Goal: Transaction & Acquisition: Purchase product/service

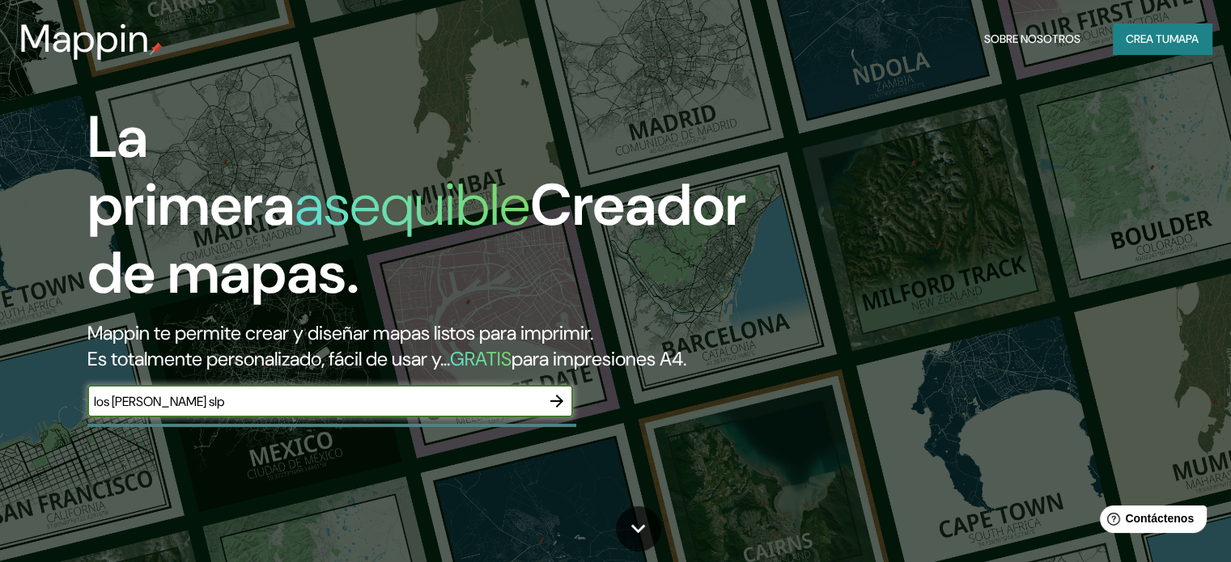
click at [453, 411] on input "los [PERSON_NAME] slp" at bounding box center [313, 401] width 453 height 19
type input "los [PERSON_NAME] san [PERSON_NAME] potosi, slp, [GEOGRAPHIC_DATA]"
click at [553, 411] on icon "button" at bounding box center [556, 401] width 19 height 19
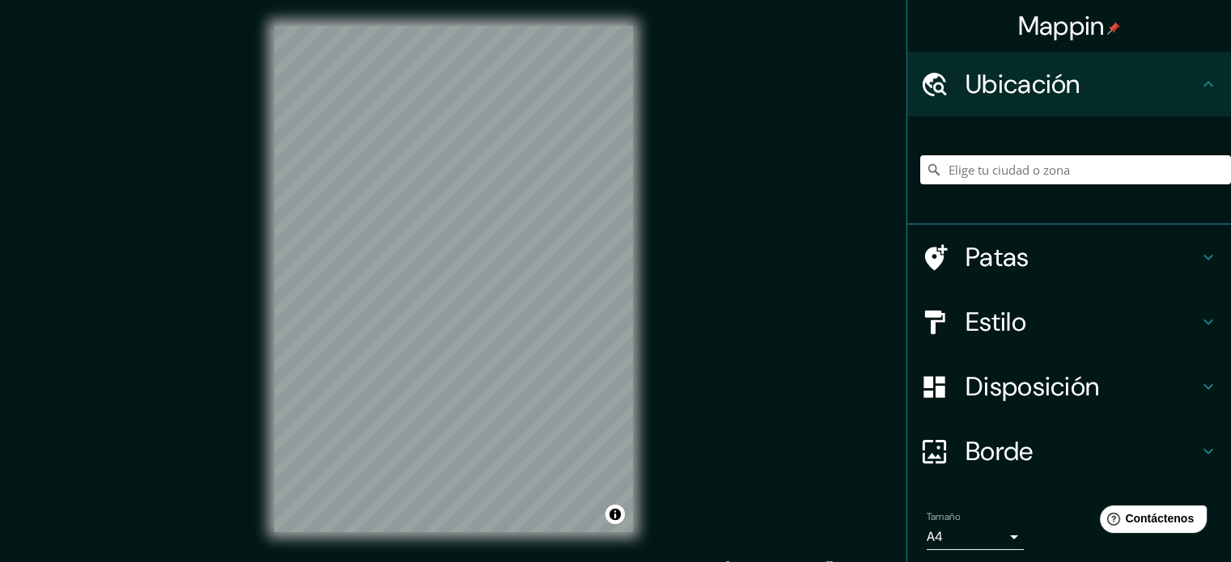
click at [1024, 169] on input "Elige tu ciudad o zona" at bounding box center [1075, 169] width 311 height 29
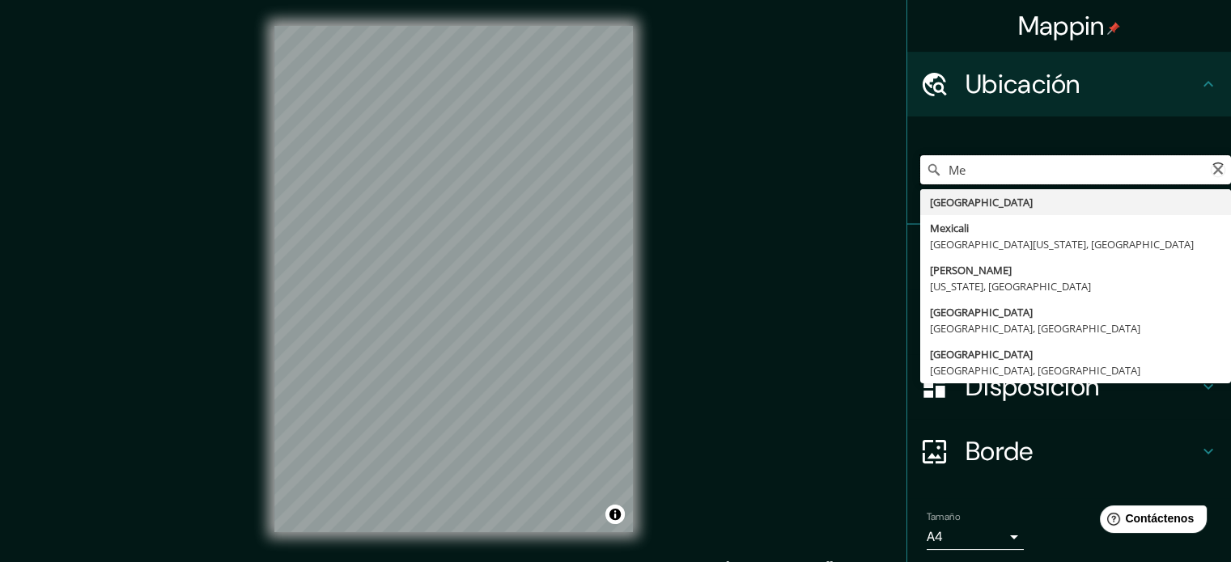
type input "M"
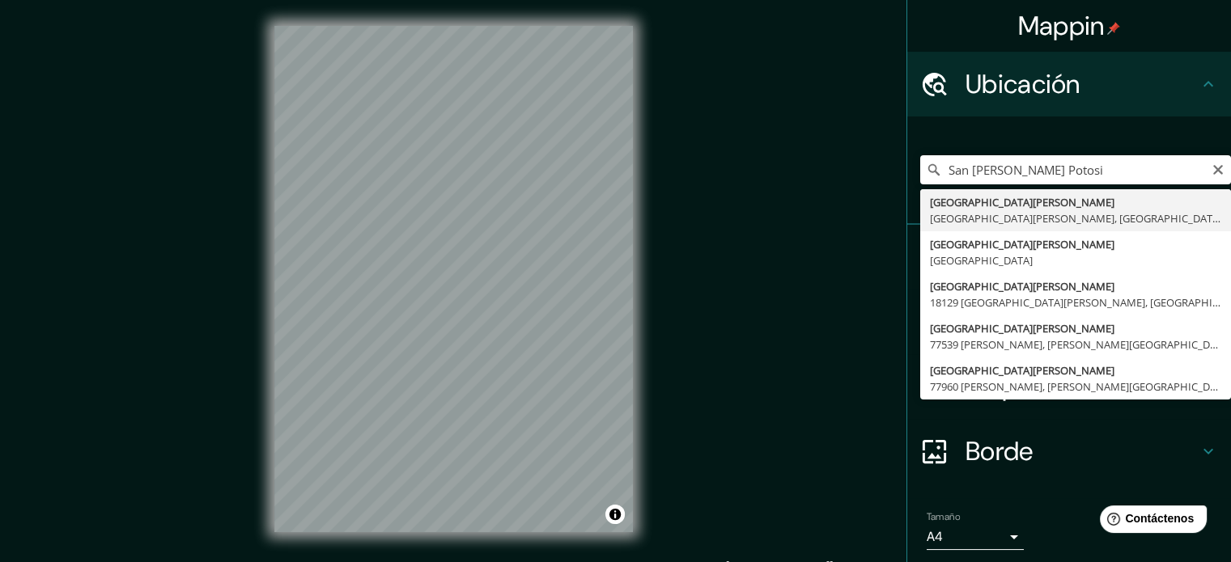
type input "[GEOGRAPHIC_DATA][PERSON_NAME], [GEOGRAPHIC_DATA][PERSON_NAME], [GEOGRAPHIC_DAT…"
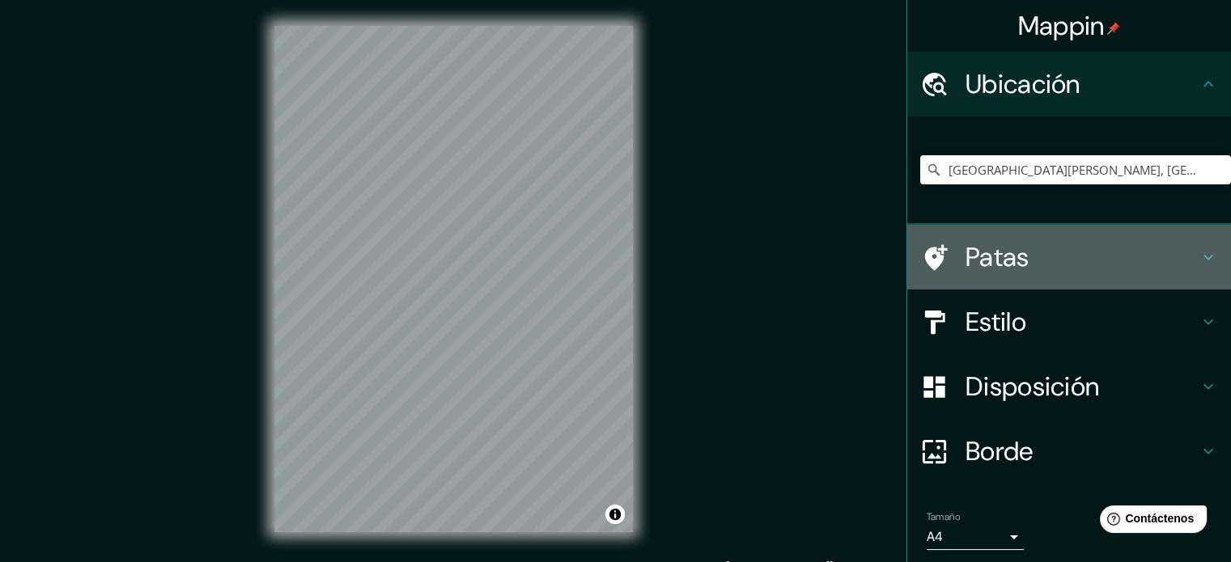
click at [1203, 255] on icon at bounding box center [1208, 258] width 10 height 6
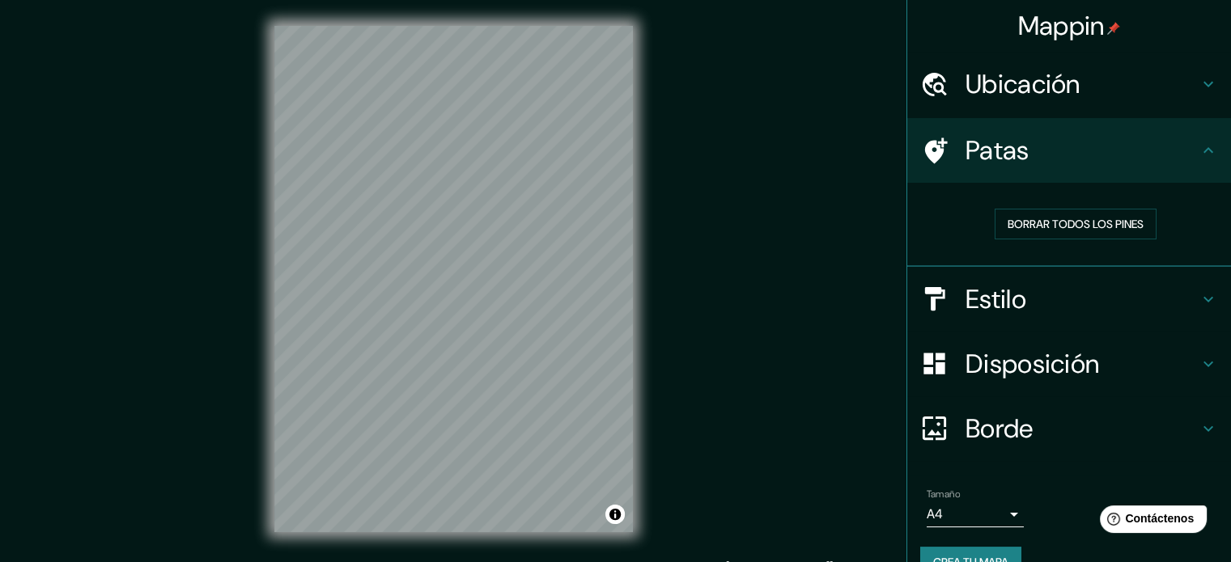
click at [1198, 150] on icon at bounding box center [1207, 150] width 19 height 19
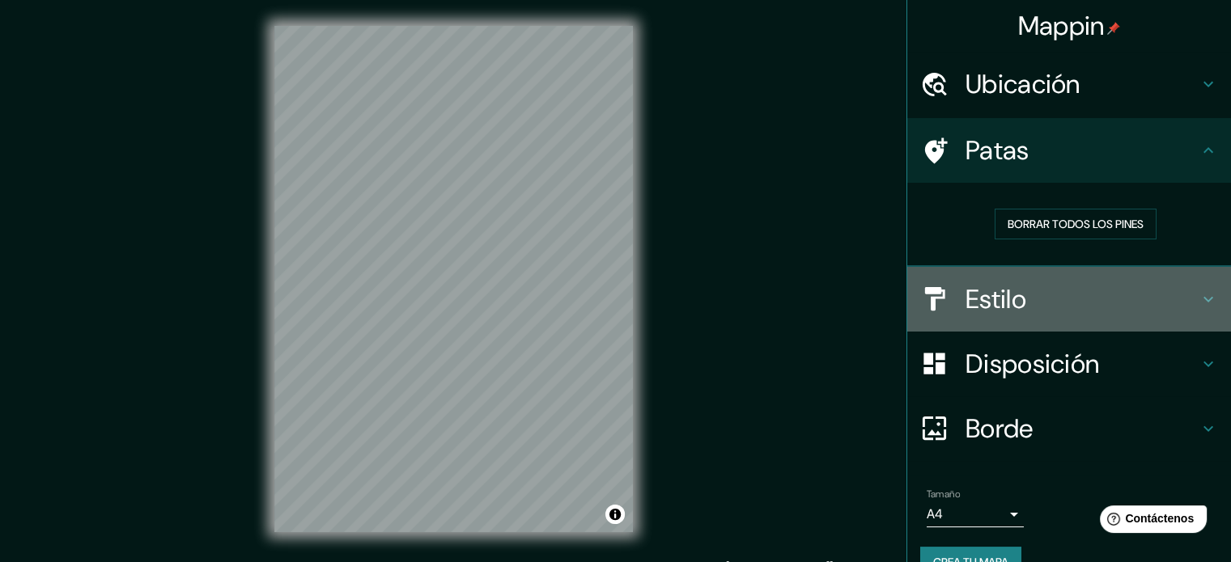
click at [1182, 311] on h4 "Estilo" at bounding box center [1081, 299] width 233 height 32
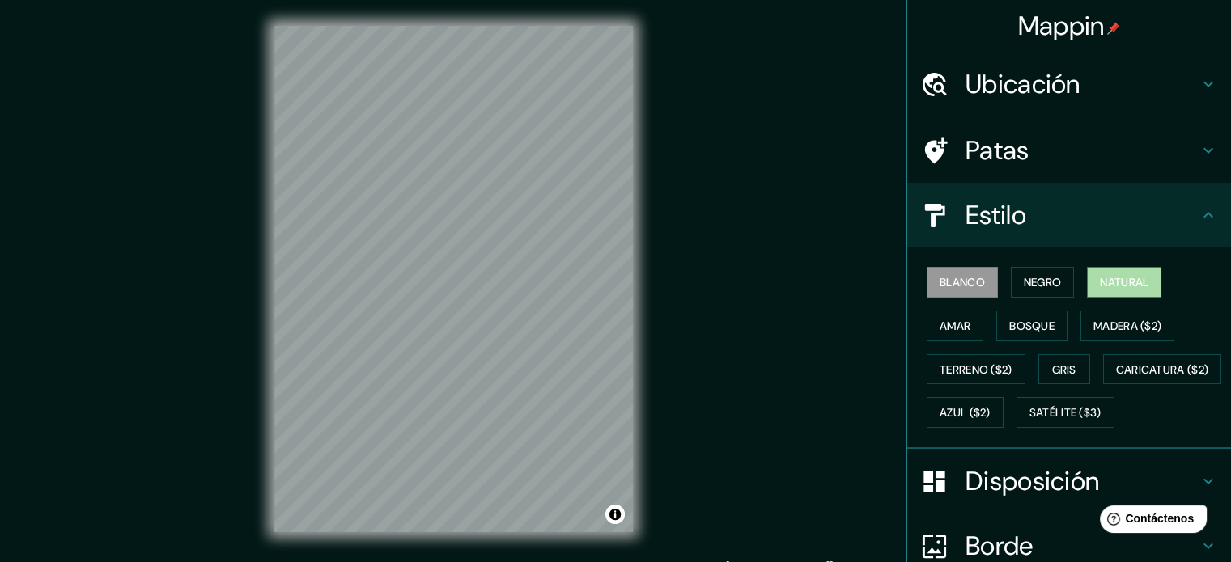
click at [1107, 291] on font "Natural" at bounding box center [1124, 282] width 49 height 21
click at [955, 321] on font "Amar" at bounding box center [954, 326] width 31 height 15
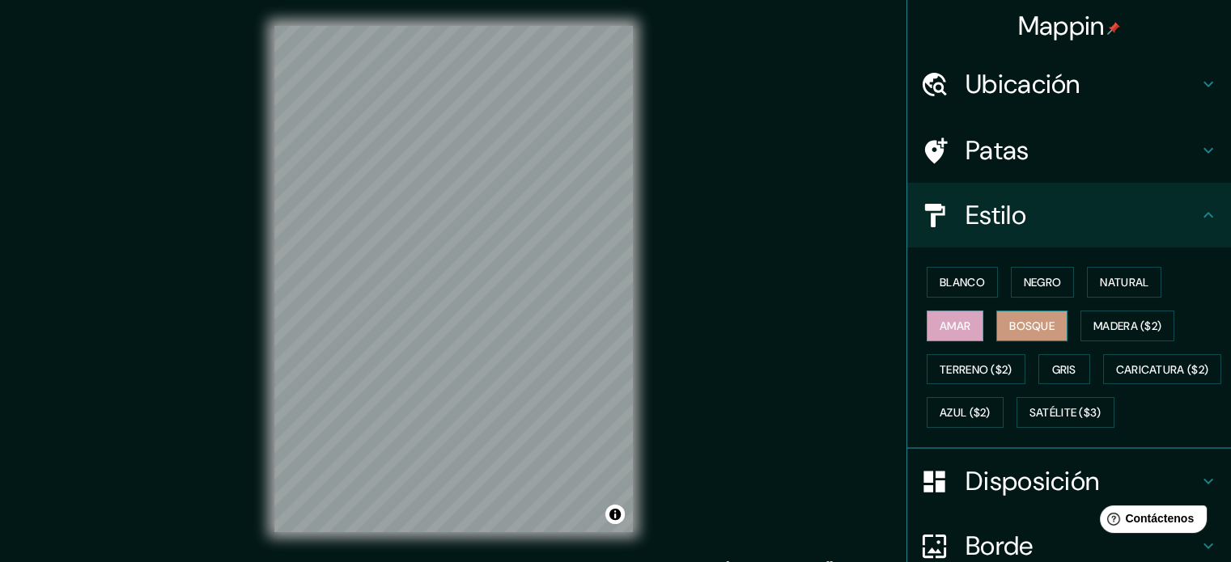
click at [996, 324] on button "Bosque" at bounding box center [1031, 326] width 71 height 31
click at [1093, 320] on font "Madera ($2)" at bounding box center [1127, 326] width 68 height 15
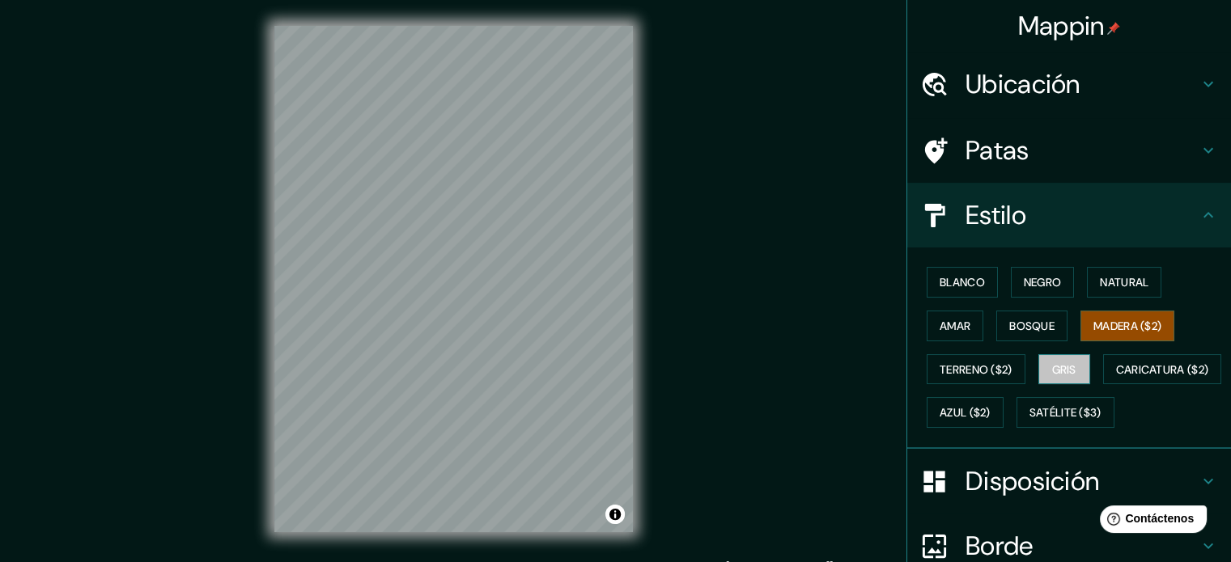
click at [1052, 362] on font "Gris" at bounding box center [1064, 369] width 24 height 15
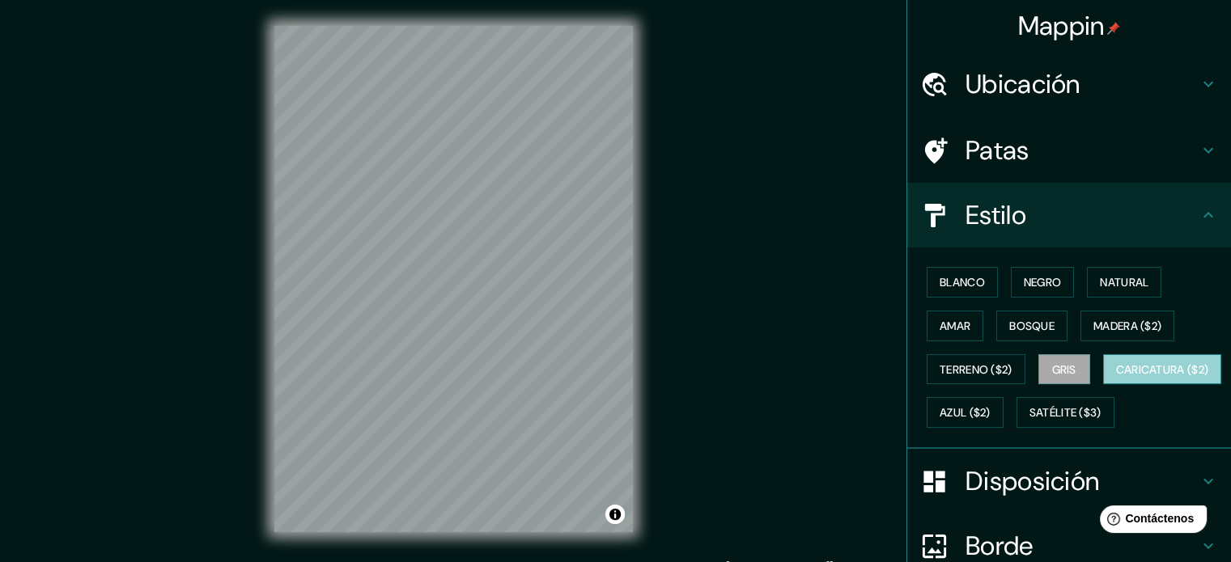
click at [1116, 377] on font "Caricatura ($2)" at bounding box center [1162, 369] width 93 height 15
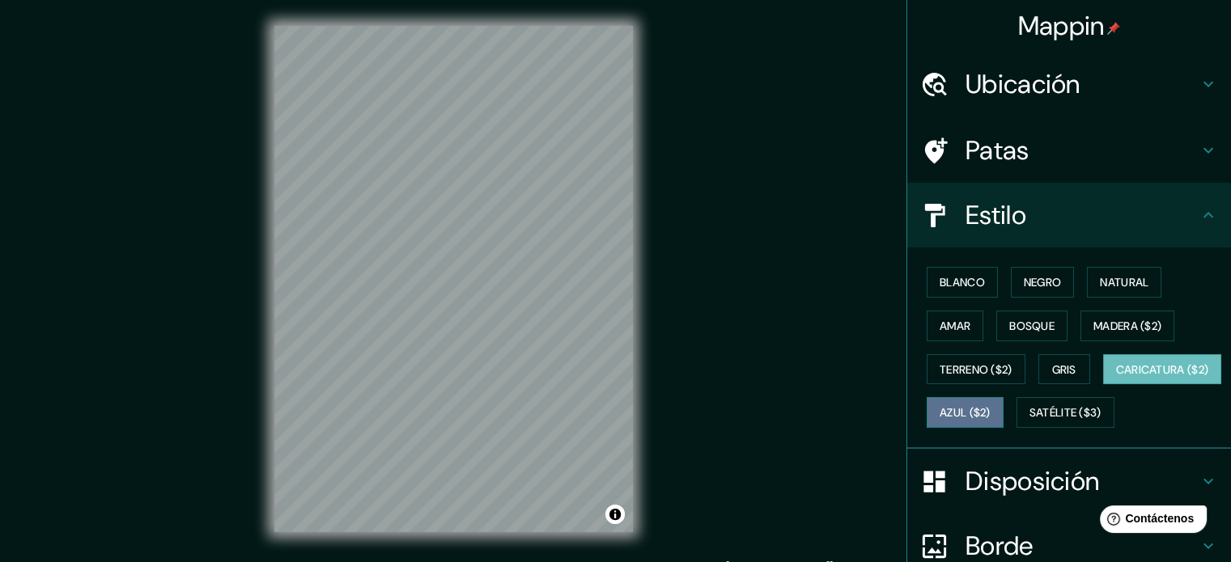
click at [990, 410] on font "Azul ($2)" at bounding box center [964, 413] width 51 height 15
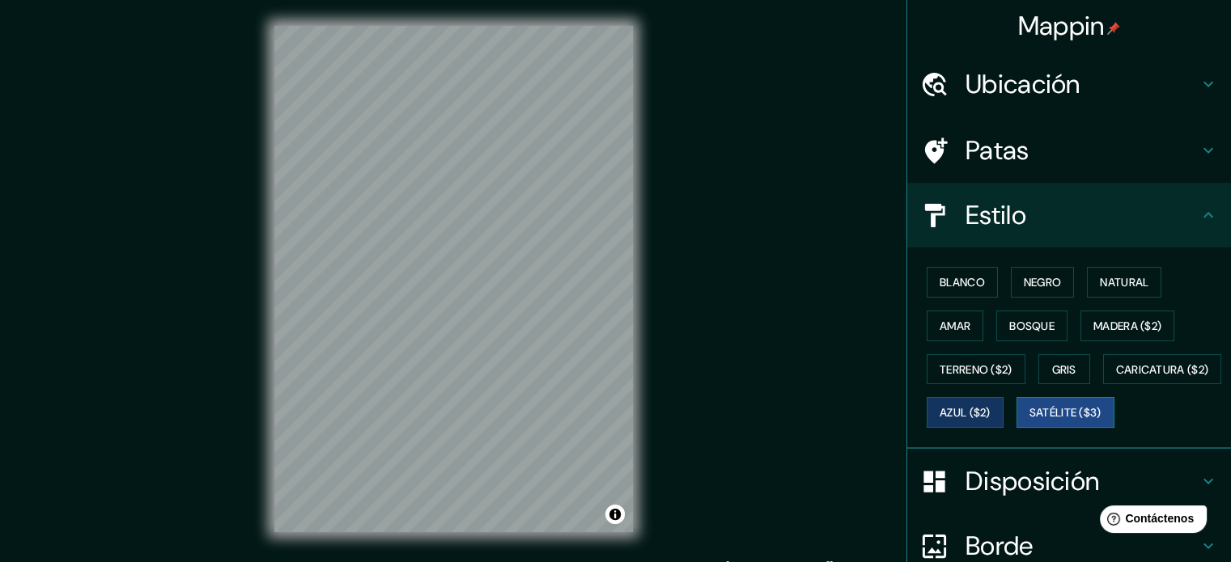
click at [1029, 421] on font "Satélite ($3)" at bounding box center [1065, 413] width 72 height 15
click at [1116, 377] on font "Caricatura ($2)" at bounding box center [1162, 369] width 93 height 15
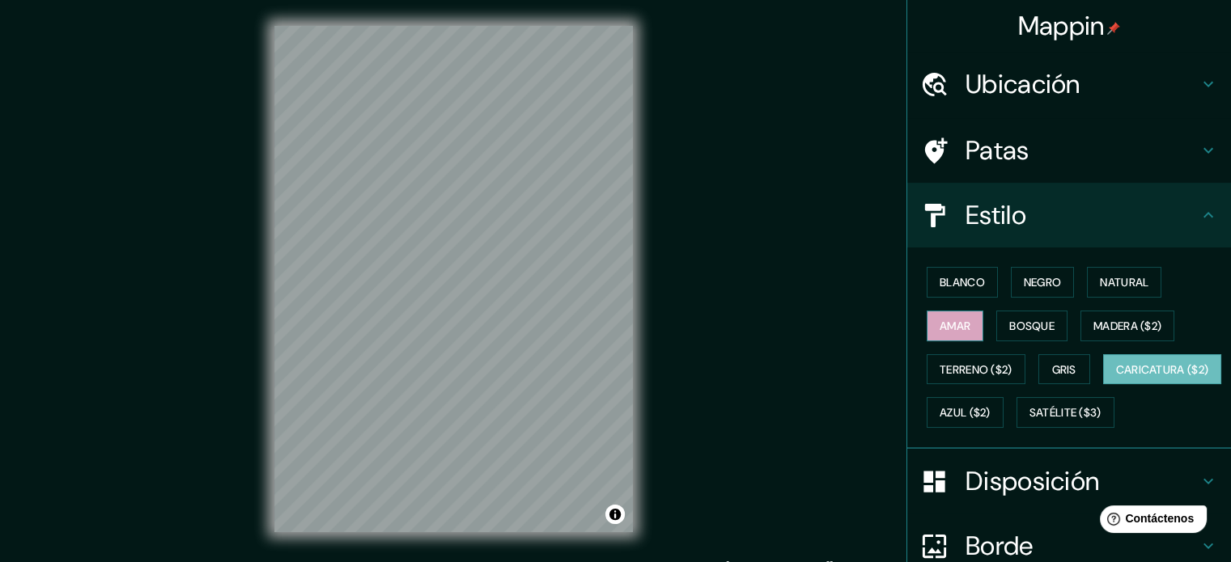
click at [947, 327] on font "Amar" at bounding box center [954, 326] width 31 height 15
click at [1116, 377] on font "Caricatura ($2)" at bounding box center [1162, 369] width 93 height 15
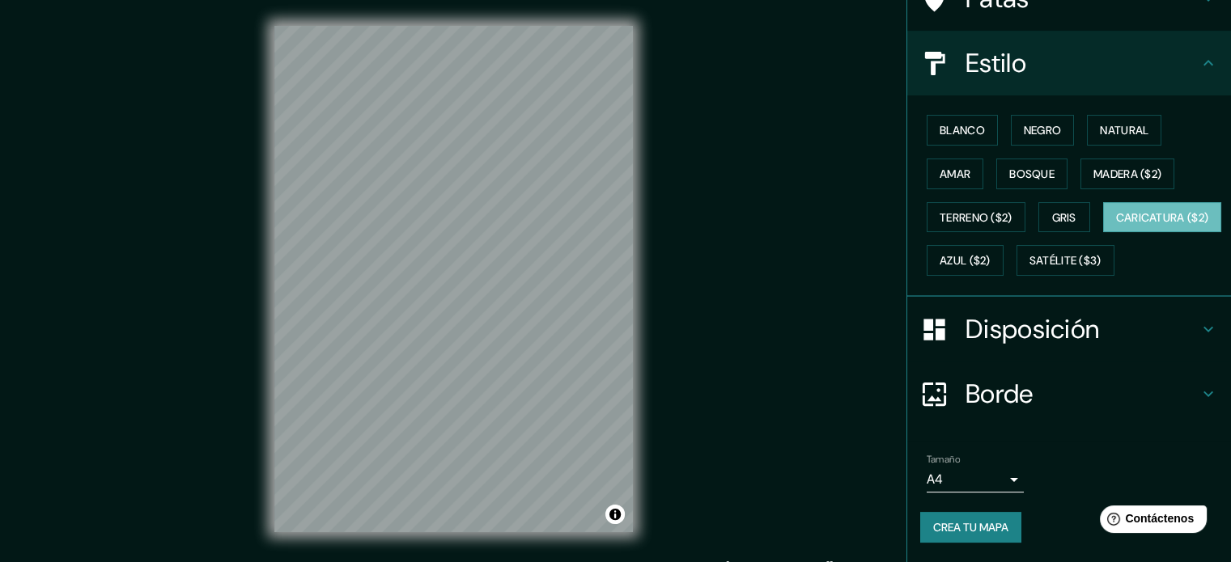
click at [1156, 329] on h4 "Disposición" at bounding box center [1081, 329] width 233 height 32
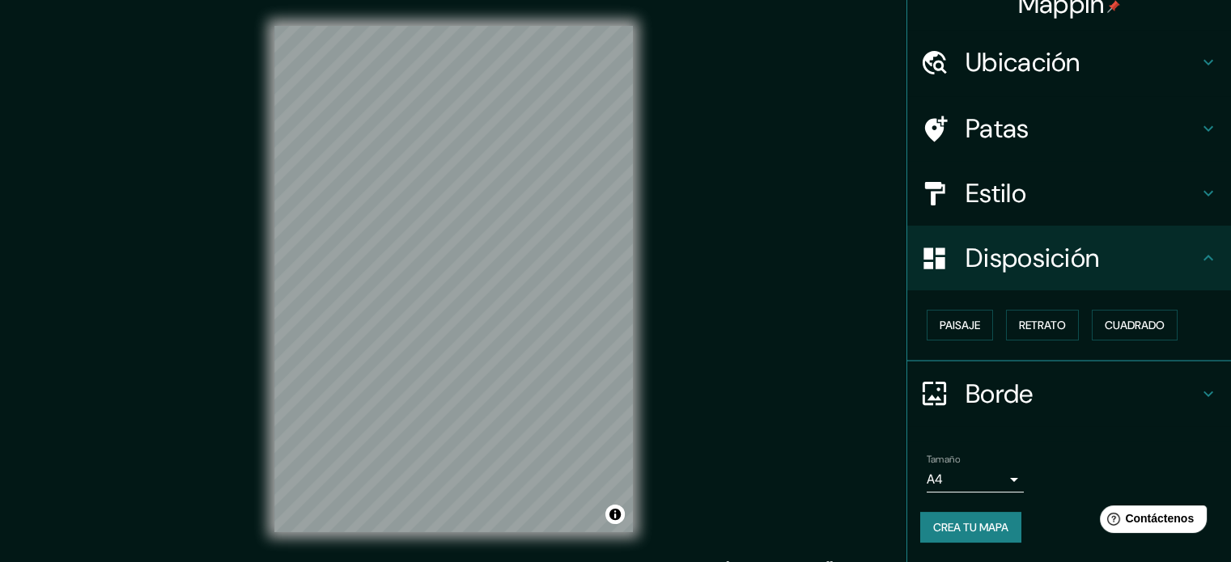
scroll to position [19, 0]
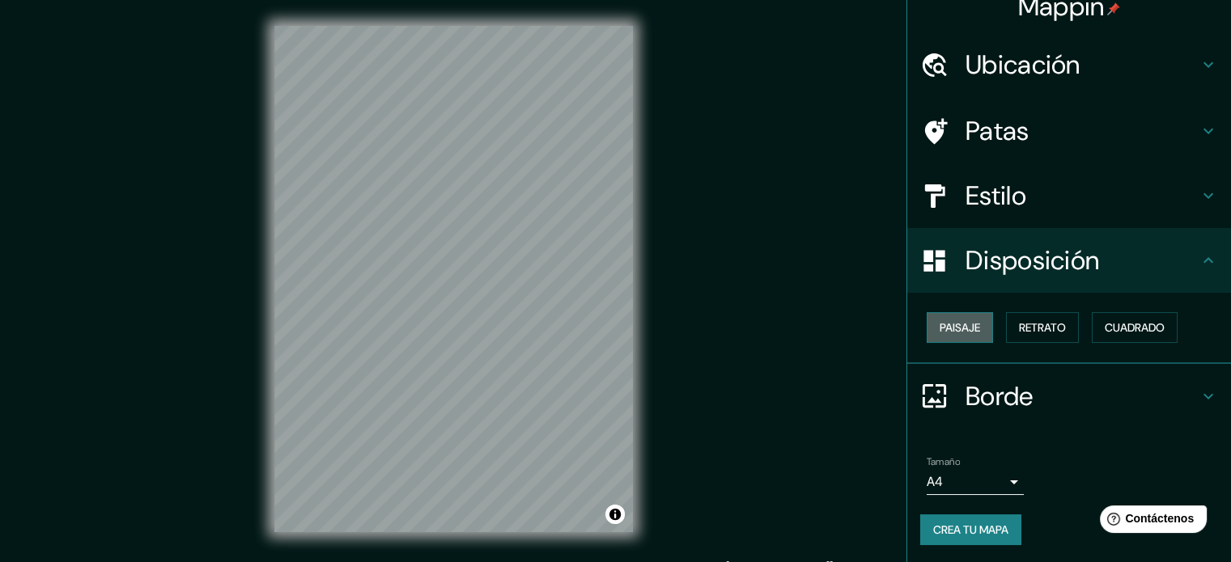
click at [943, 326] on font "Paisaje" at bounding box center [959, 327] width 40 height 15
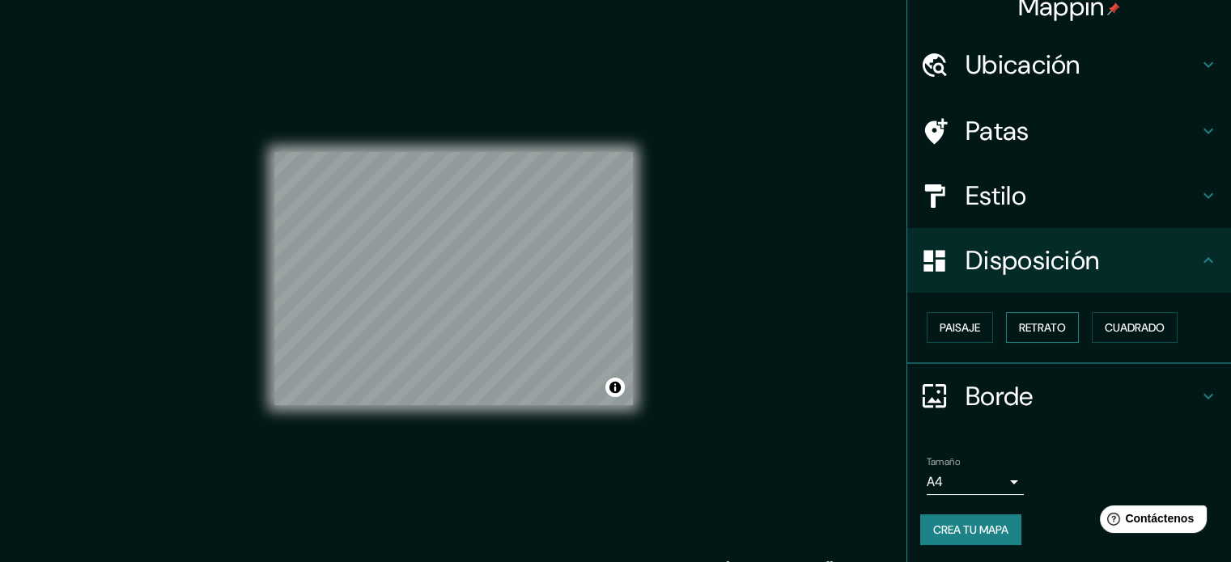
click at [1007, 328] on button "Retrato" at bounding box center [1042, 327] width 73 height 31
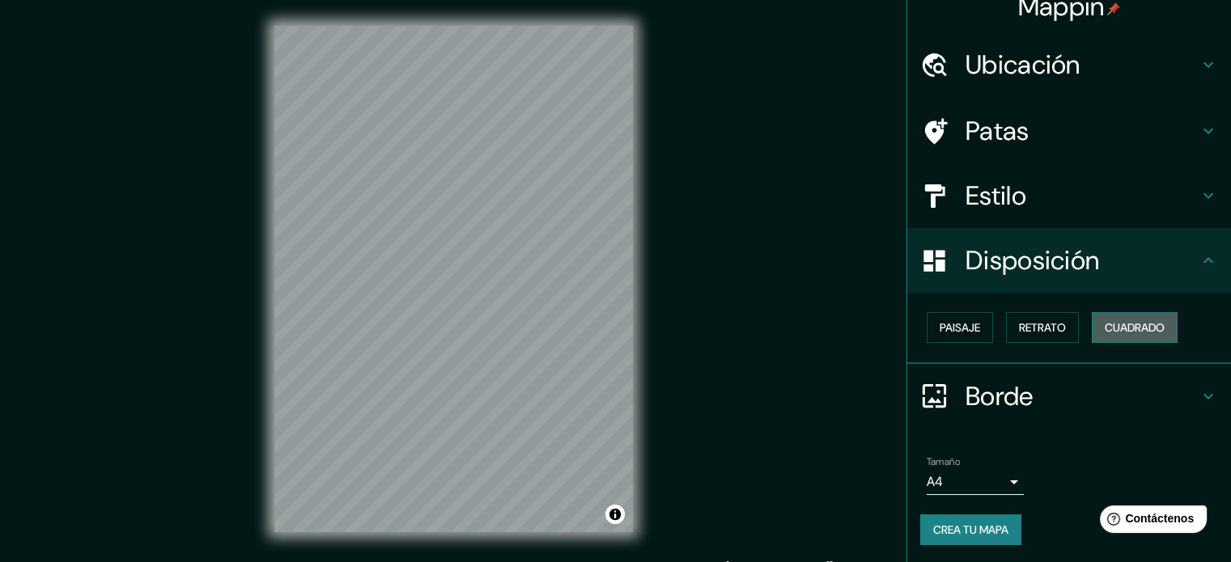
click at [1113, 316] on button "Cuadrado" at bounding box center [1135, 327] width 86 height 31
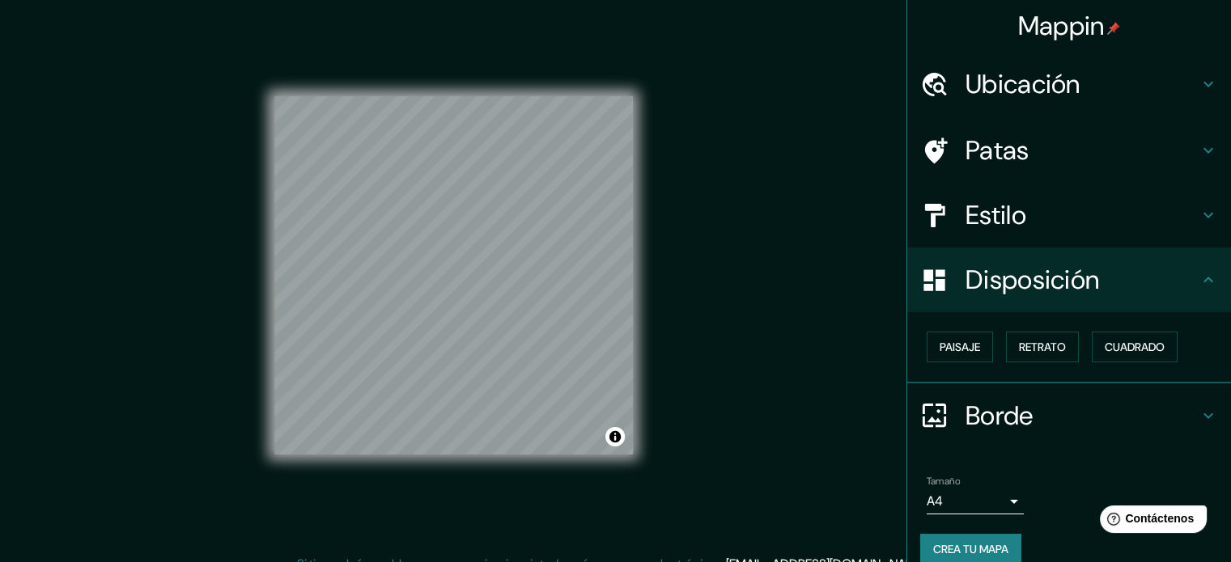
scroll to position [0, 0]
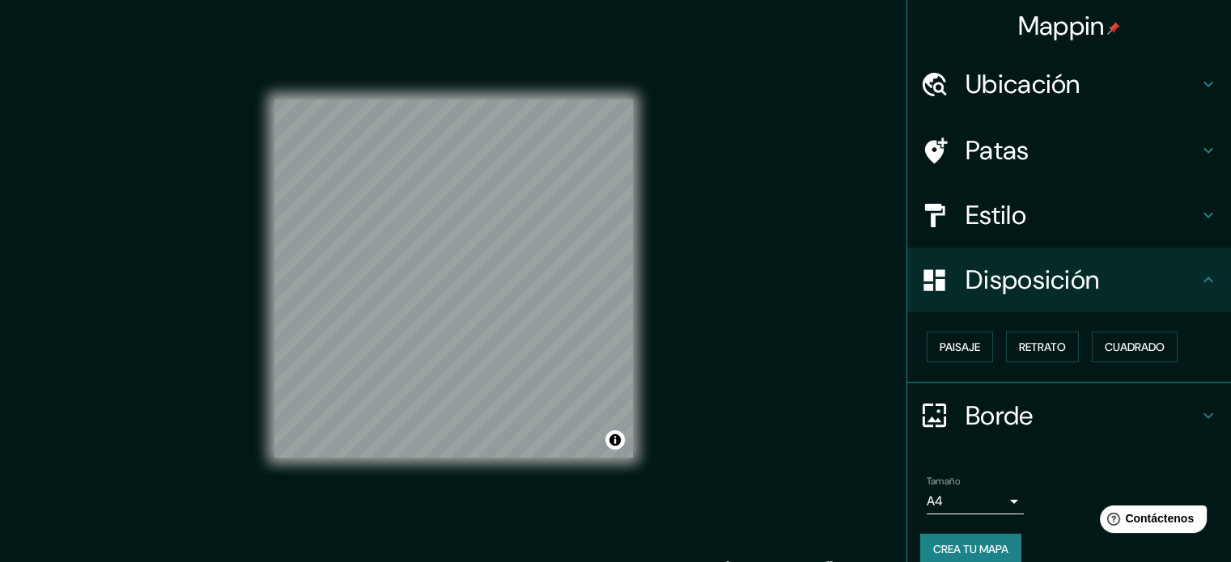
click at [1147, 231] on div "Estilo" at bounding box center [1069, 215] width 324 height 65
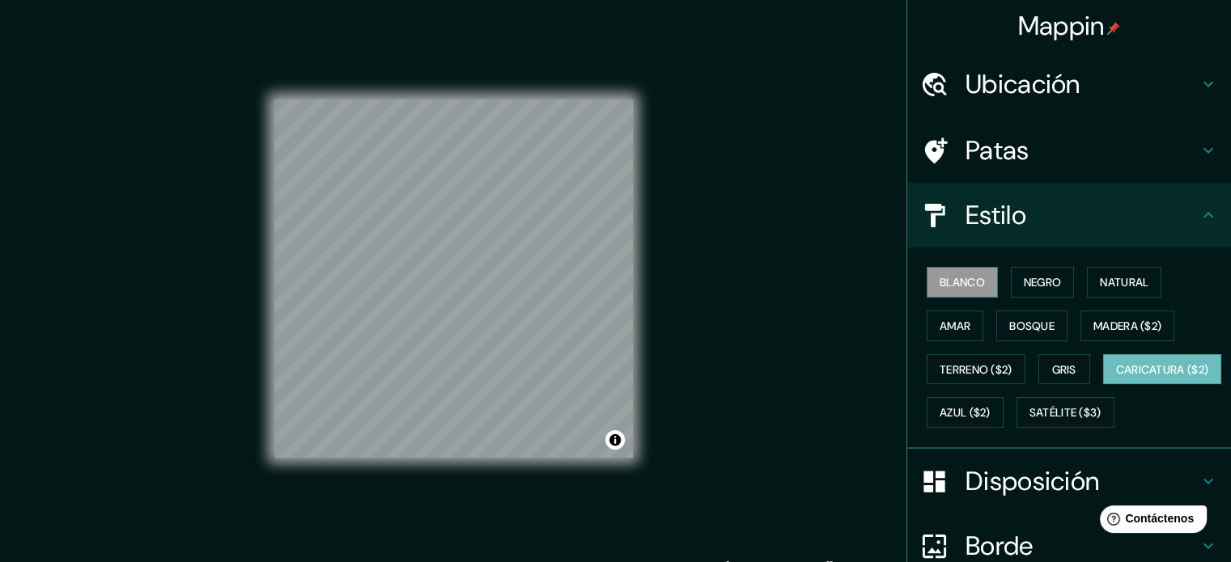
click at [943, 287] on font "Blanco" at bounding box center [961, 282] width 45 height 15
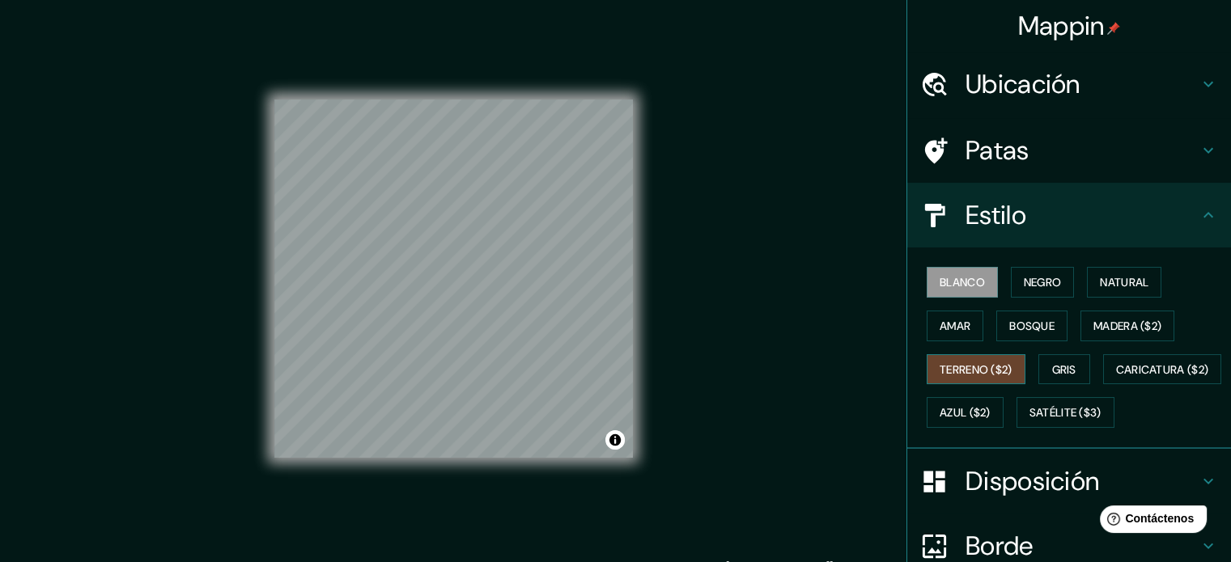
click at [1003, 364] on font "Terreno ($2)" at bounding box center [975, 369] width 73 height 15
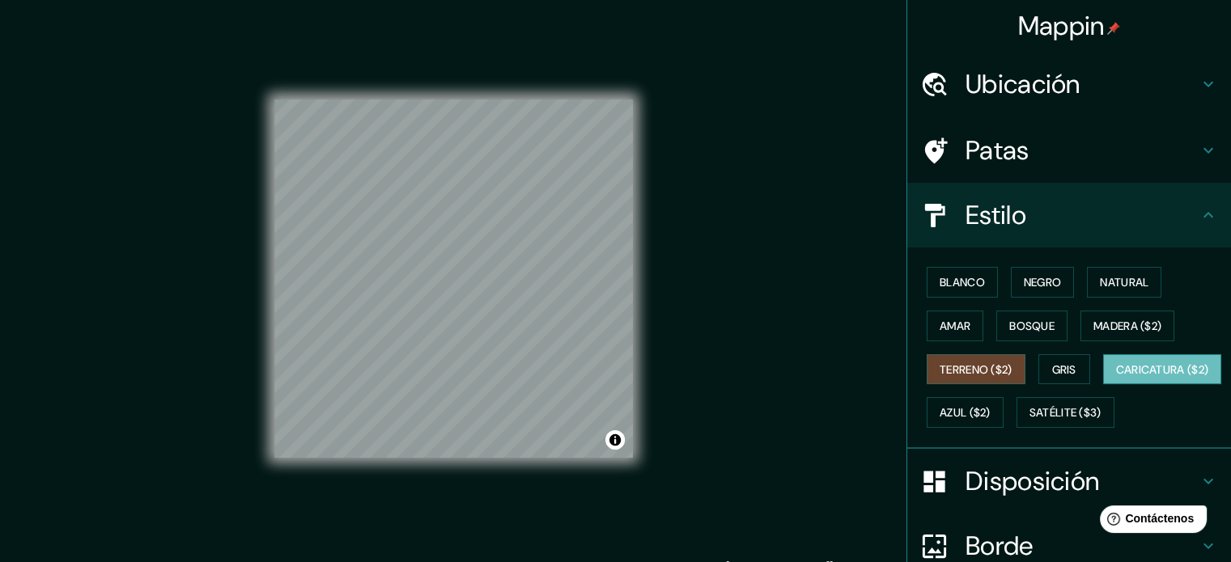
click at [1116, 377] on font "Caricatura ($2)" at bounding box center [1162, 369] width 93 height 15
